Goal: Information Seeking & Learning: Understand process/instructions

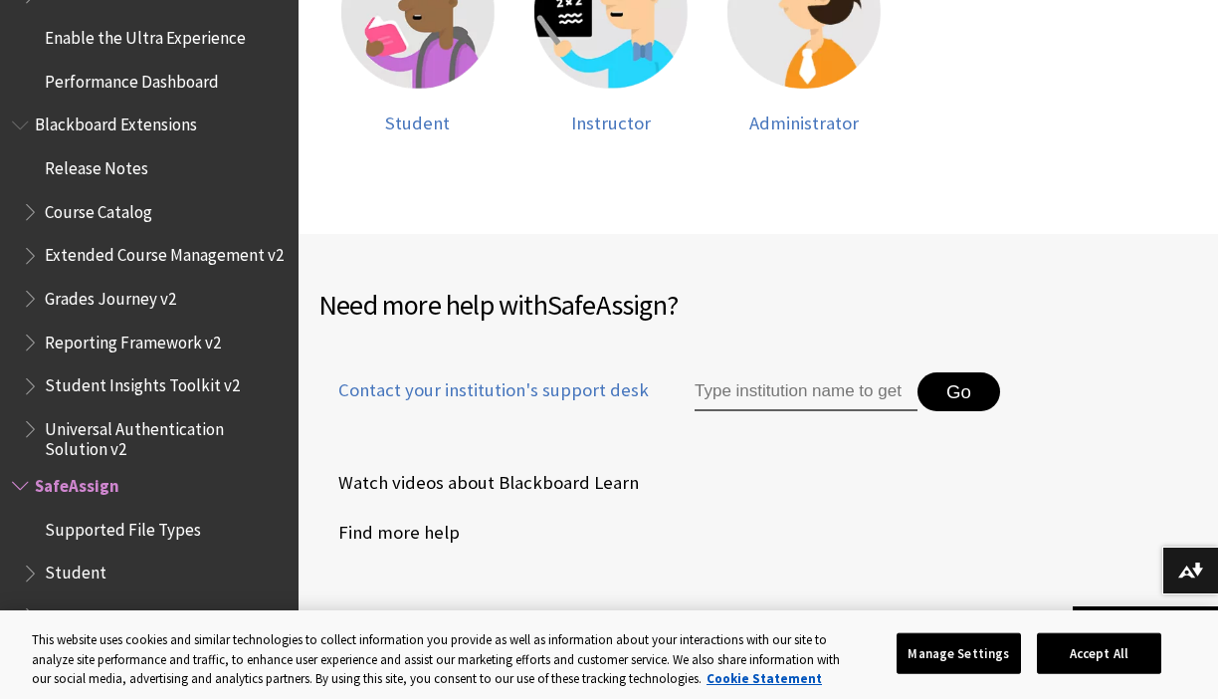
scroll to position [637, 0]
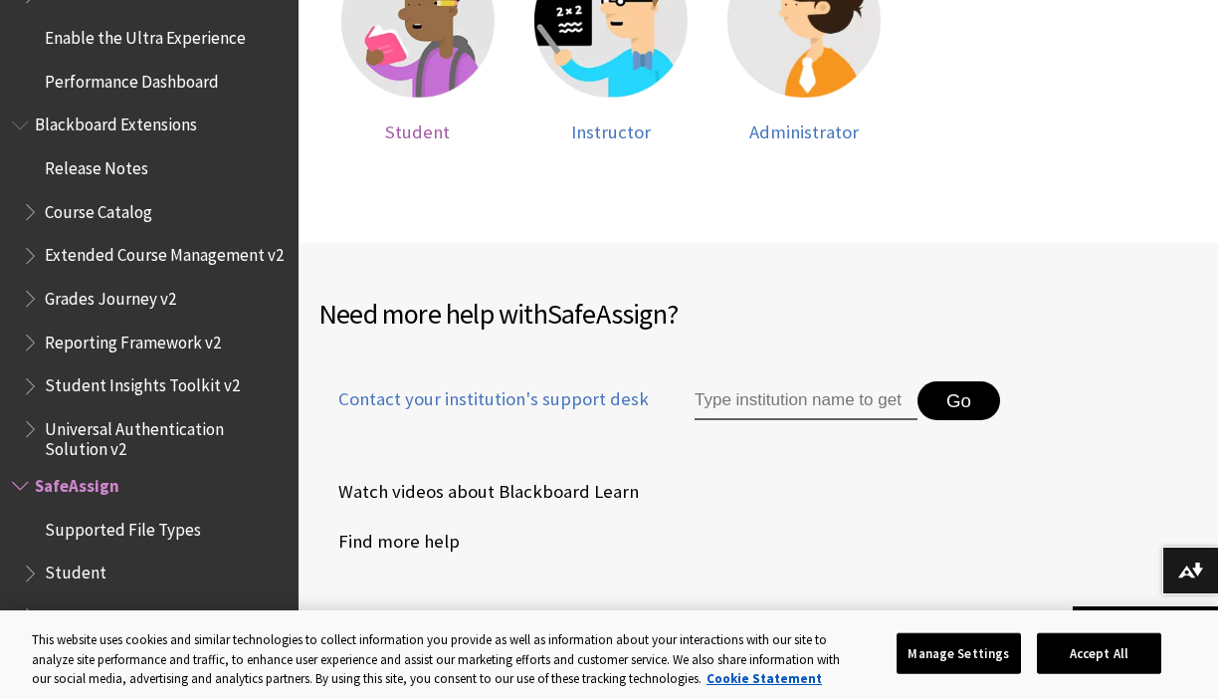
click at [432, 25] on img at bounding box center [417, 20] width 153 height 153
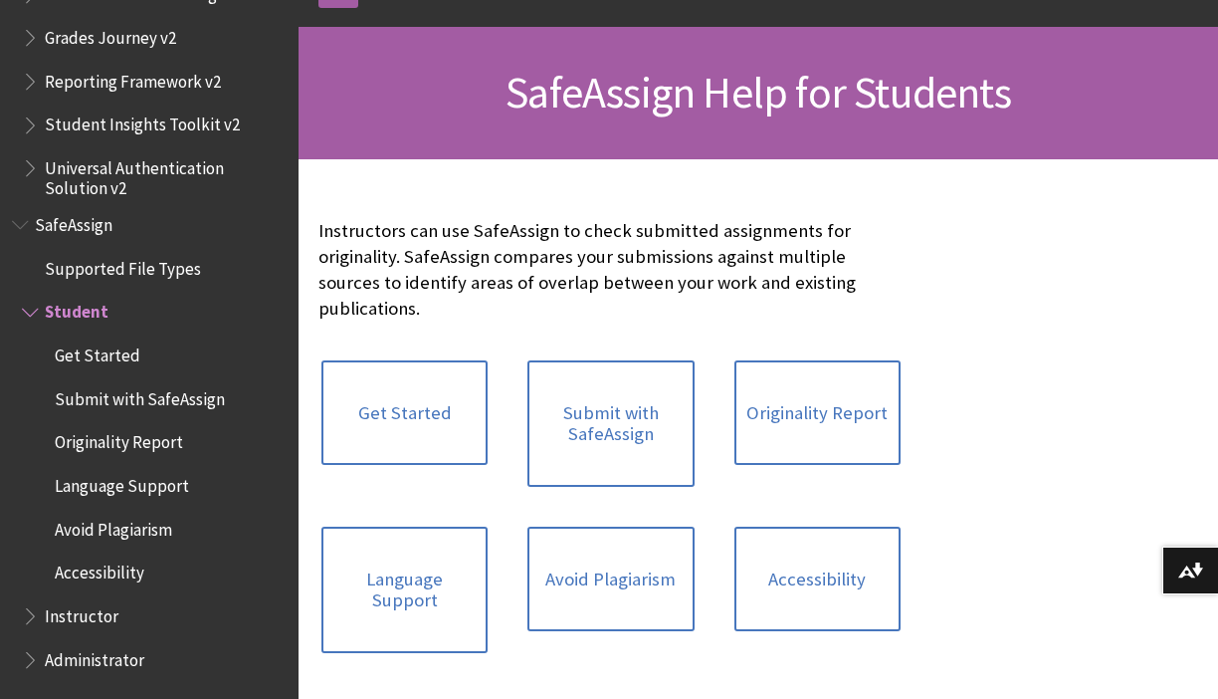
scroll to position [401, 0]
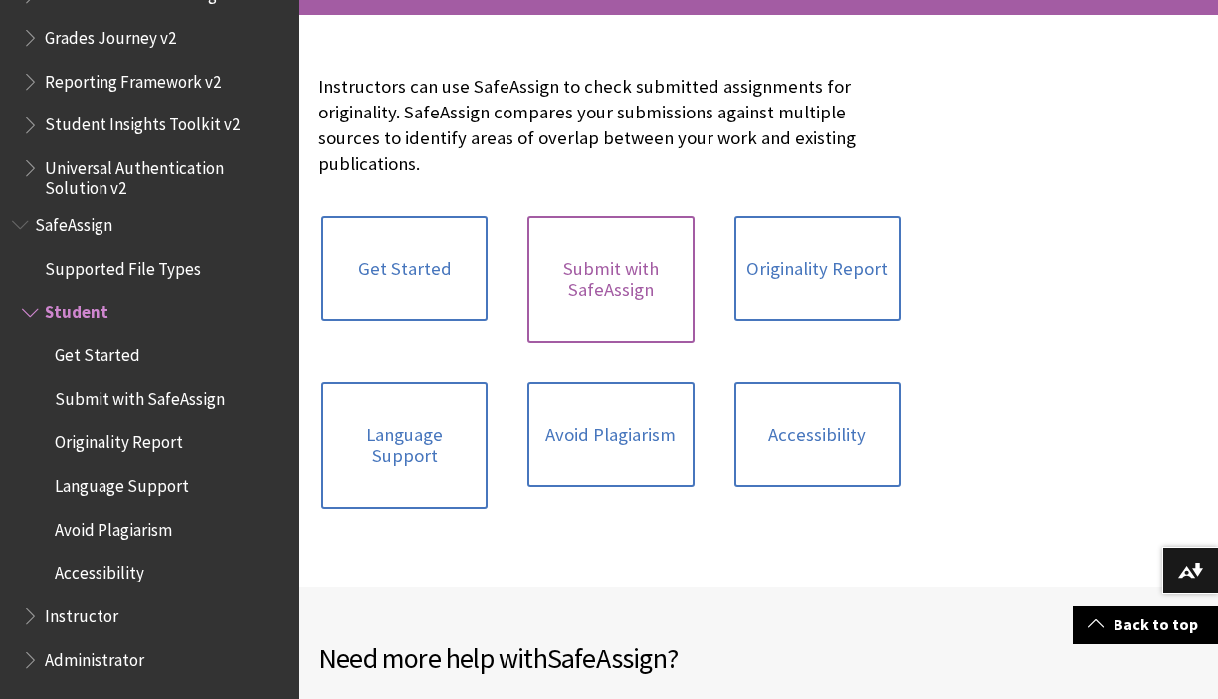
click at [639, 323] on link "Submit with SafeAssign" at bounding box center [610, 279] width 166 height 126
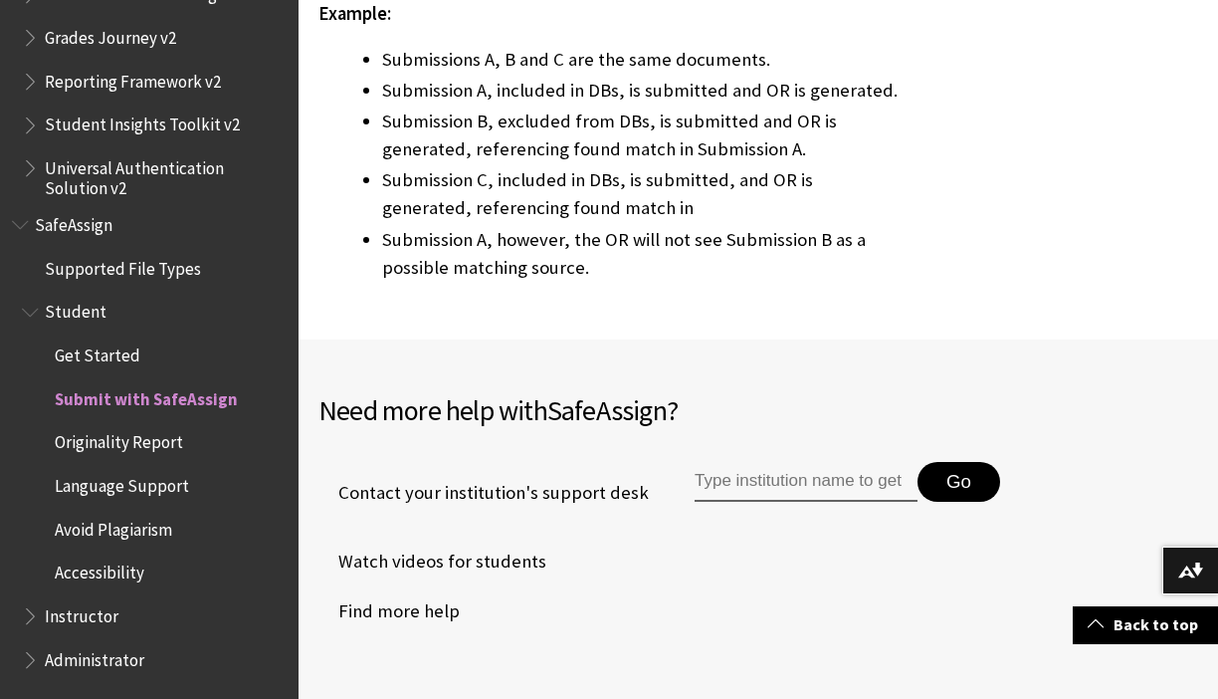
scroll to position [5318, 0]
